Goal: Transaction & Acquisition: Register for event/course

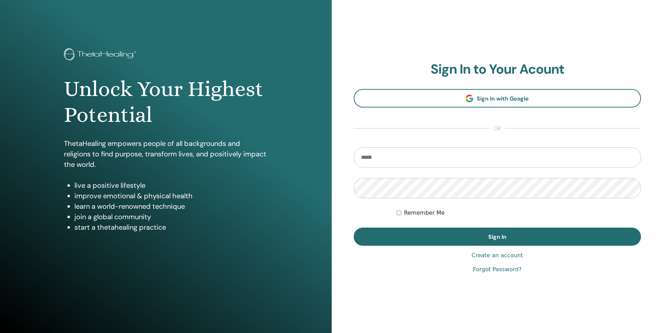
click at [394, 164] on input "email" at bounding box center [496, 157] width 287 height 20
type input "**********"
click at [353, 228] on button "Sign In" at bounding box center [496, 237] width 287 height 18
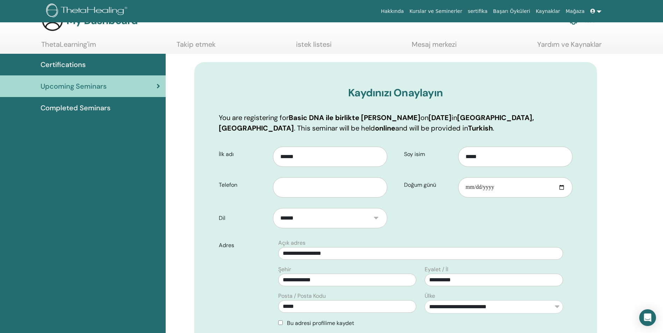
scroll to position [23, 0]
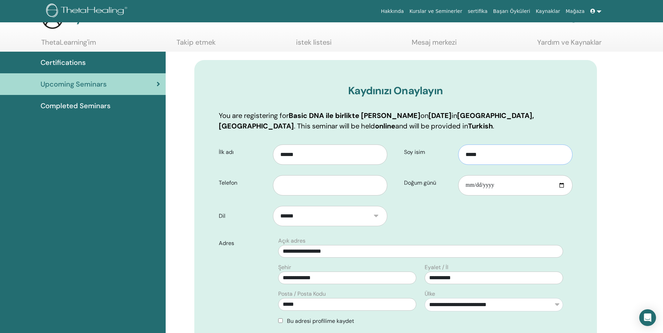
type input "*****"
click at [331, 180] on input "text" at bounding box center [330, 185] width 114 height 20
type input "**********"
click at [497, 188] on input "Doğum günü" at bounding box center [515, 185] width 114 height 20
click at [469, 184] on input "Doğum günü" at bounding box center [515, 185] width 114 height 20
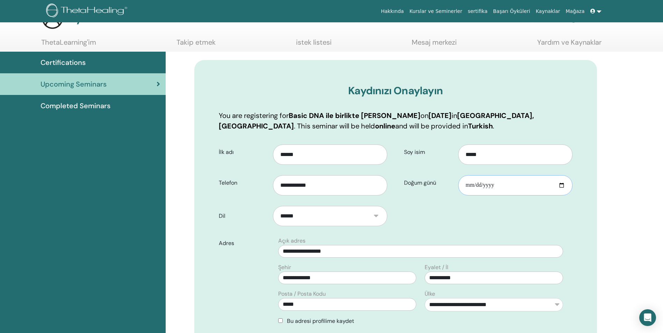
type input "**********"
click at [409, 220] on form "**********" at bounding box center [395, 291] width 364 height 303
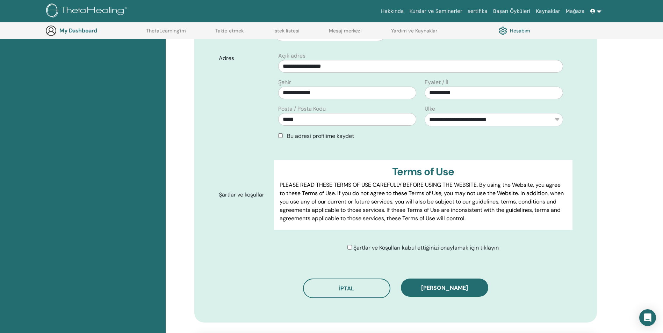
scroll to position [226, 0]
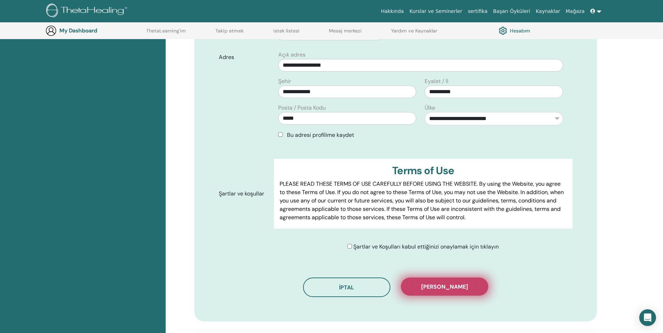
click at [445, 289] on span "Kaydı onayla" at bounding box center [444, 286] width 47 height 7
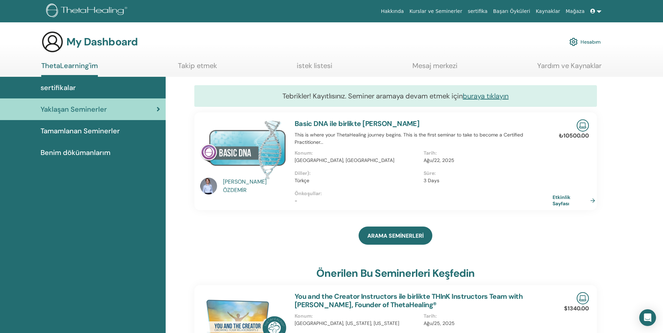
click at [99, 132] on span "Tamamlanan Seminerler" at bounding box center [80, 131] width 79 height 10
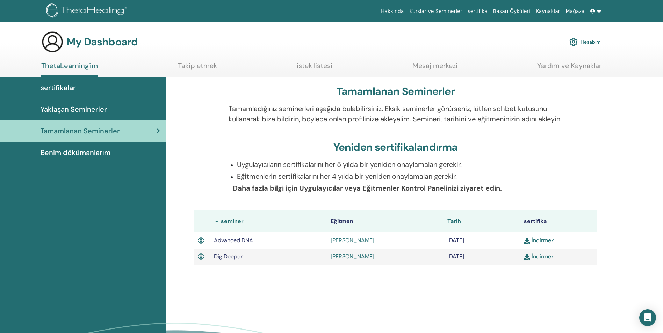
drag, startPoint x: 279, startPoint y: 175, endPoint x: 312, endPoint y: 175, distance: 33.2
click at [312, 170] on p "Uygulayıcıların sertifikalarını her 5 yılda bir yeniden onaylamaları gerekir." at bounding box center [399, 164] width 325 height 10
drag, startPoint x: 307, startPoint y: 174, endPoint x: 360, endPoint y: 170, distance: 52.5
click at [360, 170] on p "Uygulayıcıların sertifikalarını her 5 yılda bir yeniden onaylamaları gerekir." at bounding box center [399, 164] width 325 height 10
drag, startPoint x: 337, startPoint y: 200, endPoint x: 478, endPoint y: 199, distance: 140.7
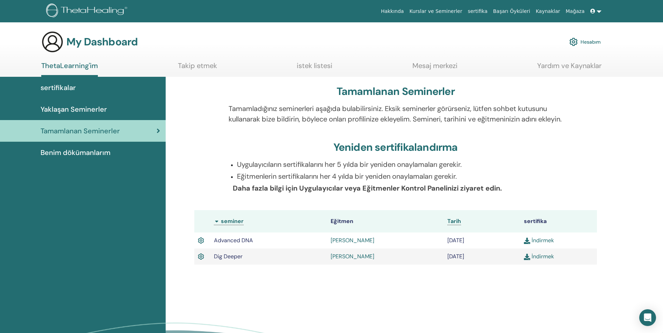
click at [478, 193] on b "Daha fazla bilgi için Uygulayıcılar veya Eğitmenler Kontrol Panelinizi ziyaret …" at bounding box center [367, 188] width 269 height 9
click at [298, 193] on b "Daha fazla bilgi için Uygulayıcılar veya Eğitmenler Kontrol Panelinizi ziyaret …" at bounding box center [367, 188] width 269 height 9
click at [97, 152] on span "Benim dökümanlarım" at bounding box center [76, 152] width 70 height 10
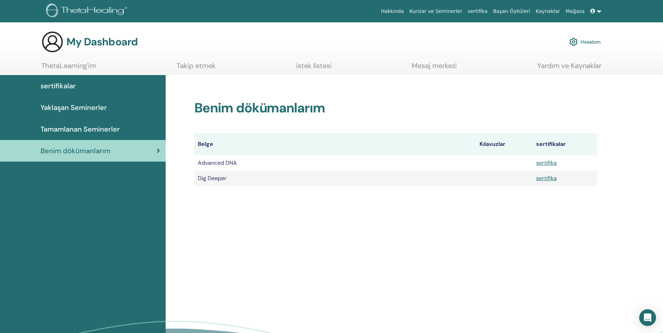
click at [82, 110] on span "Yaklaşan Seminerler" at bounding box center [74, 107] width 66 height 10
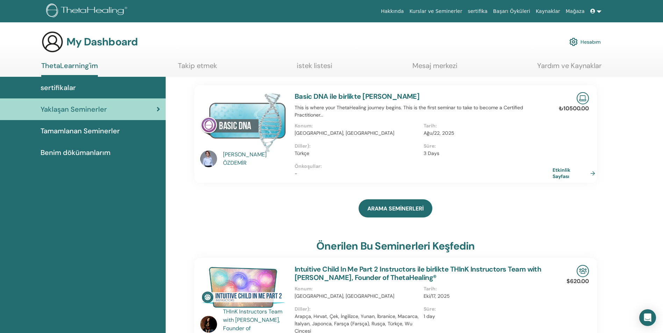
click at [74, 85] on span "sertifikalar" at bounding box center [58, 87] width 35 height 10
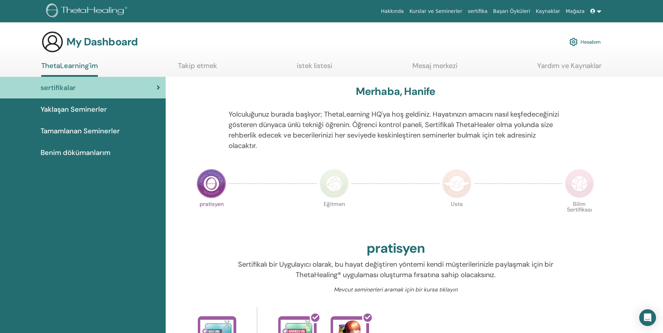
click at [76, 65] on link "ThetaLearning'im" at bounding box center [69, 68] width 57 height 15
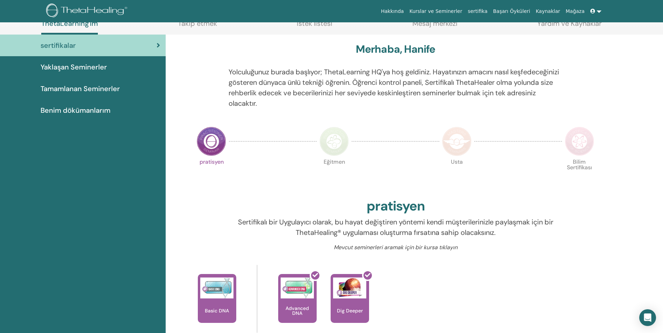
scroll to position [46, 0]
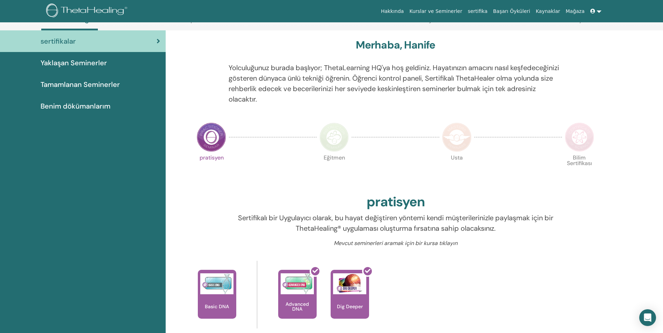
click at [597, 12] on link at bounding box center [595, 11] width 17 height 13
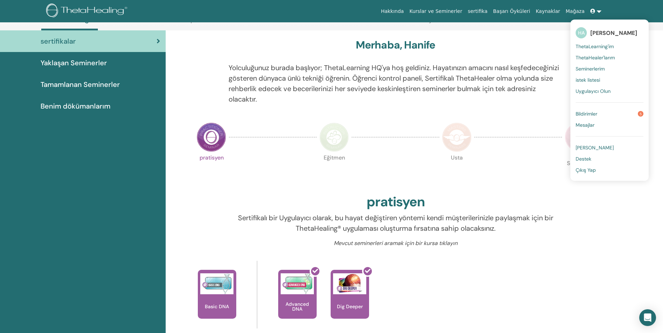
click at [603, 112] on link "Bildirimler 5" at bounding box center [609, 113] width 68 height 11
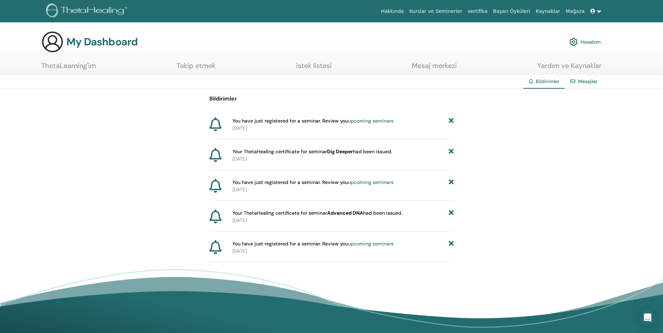
click at [87, 70] on link "ThetaLearning'im" at bounding box center [68, 68] width 55 height 14
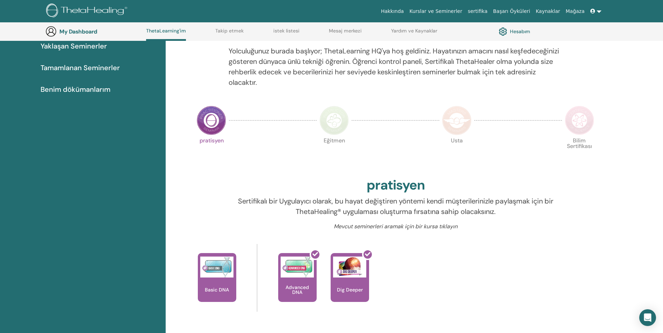
scroll to position [88, 0]
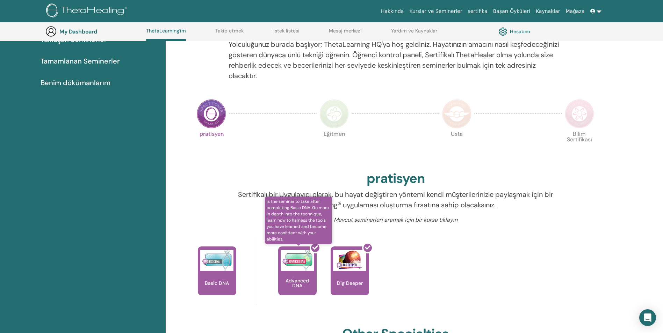
click at [295, 251] on div at bounding box center [301, 273] width 38 height 63
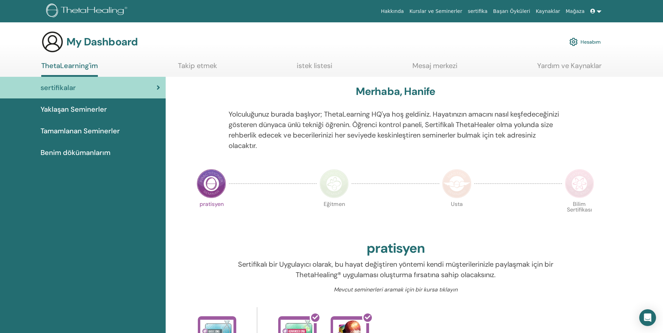
click at [64, 129] on span "Tamamlanan Seminerler" at bounding box center [80, 131] width 79 height 10
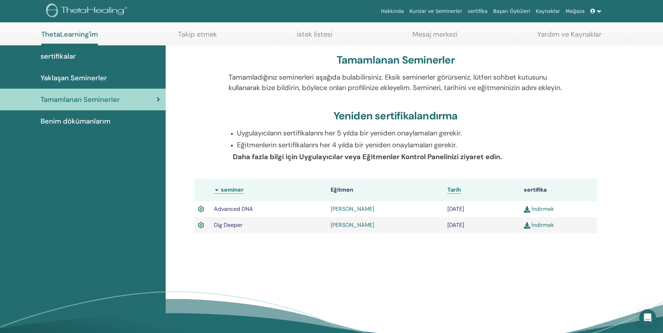
scroll to position [46, 0]
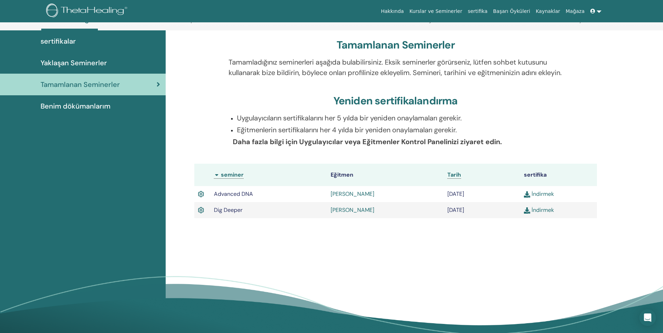
click at [538, 198] on link "İndirmek" at bounding box center [539, 193] width 30 height 7
click at [543, 214] on link "İndirmek" at bounding box center [539, 209] width 30 height 7
